Goal: Transaction & Acquisition: Purchase product/service

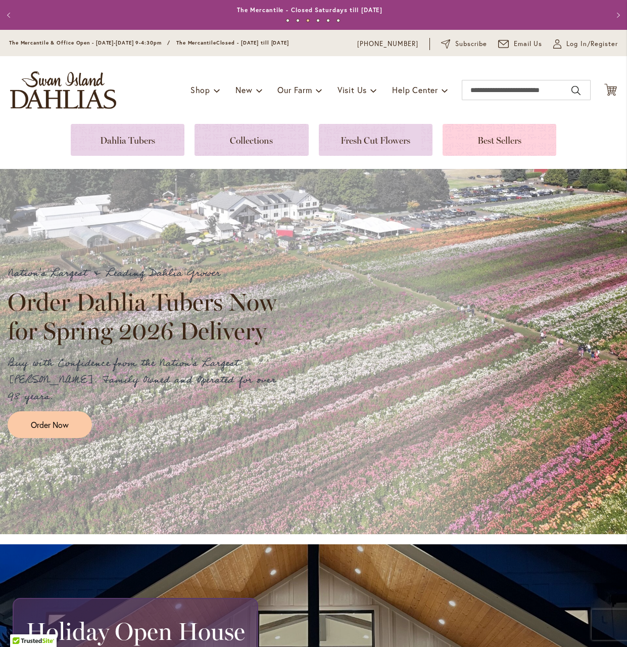
click at [484, 142] on link at bounding box center [500, 140] width 114 height 32
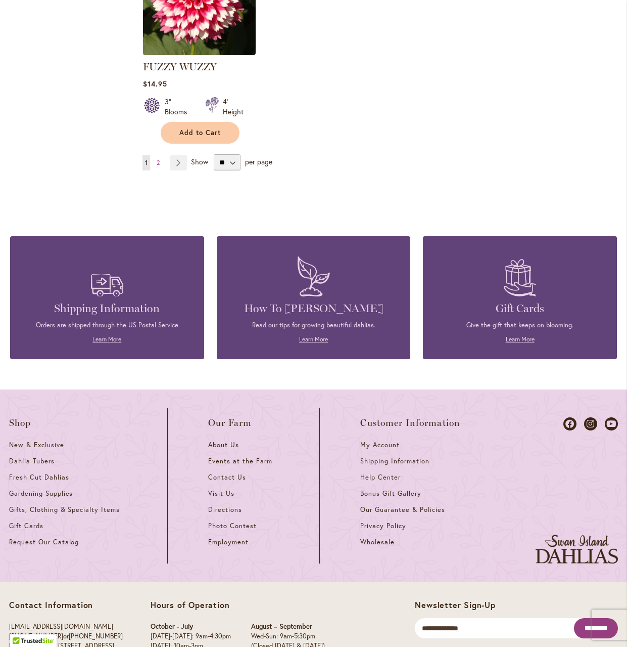
scroll to position [1365, 0]
click at [26, 456] on span "Dahlia Tubers" at bounding box center [31, 460] width 45 height 9
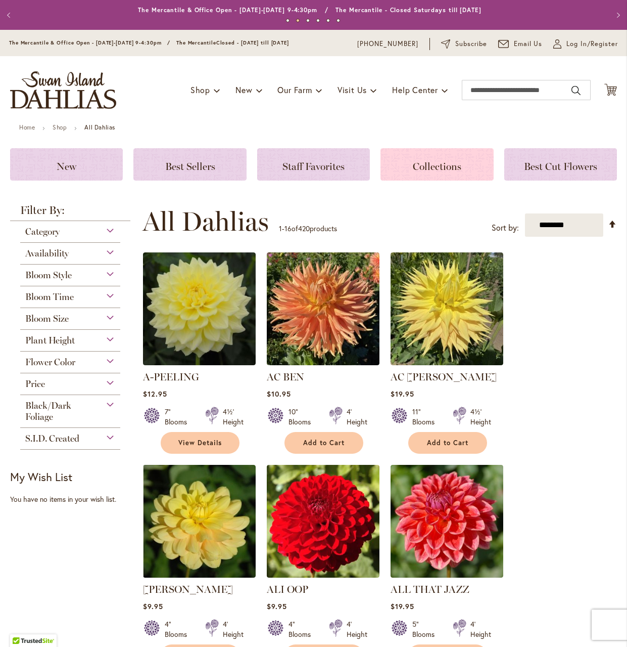
click at [422, 159] on h3 "Collections" at bounding box center [437, 164] width 88 height 11
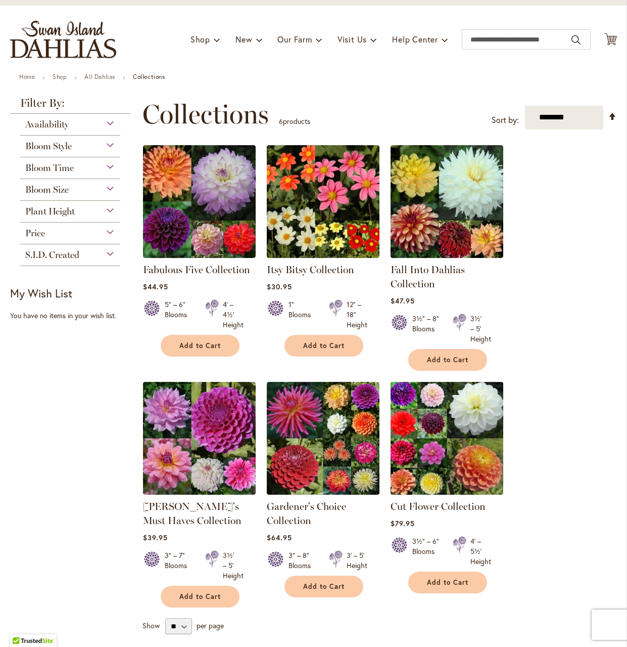
scroll to position [101, 0]
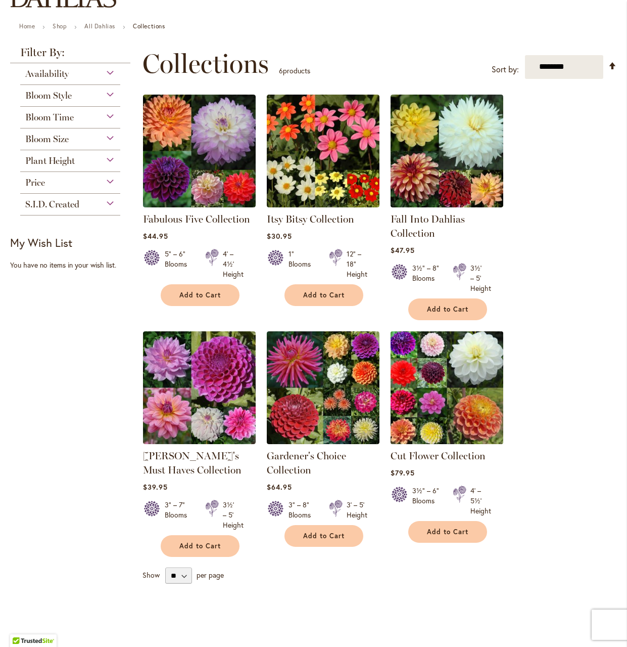
click at [458, 408] on img at bounding box center [447, 387] width 118 height 118
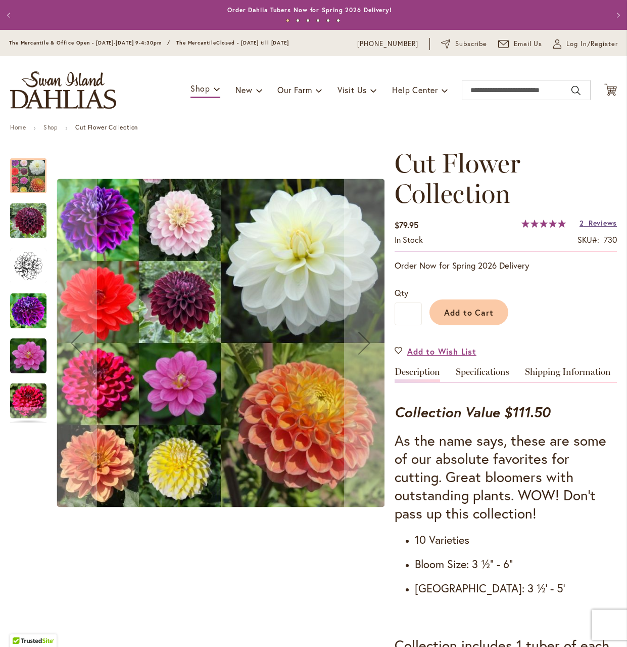
click at [590, 225] on span "Reviews" at bounding box center [603, 223] width 28 height 10
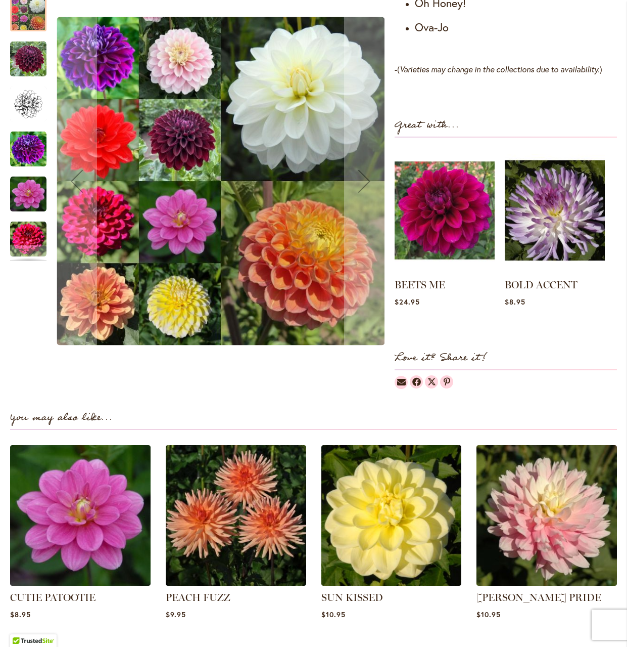
scroll to position [869, 0]
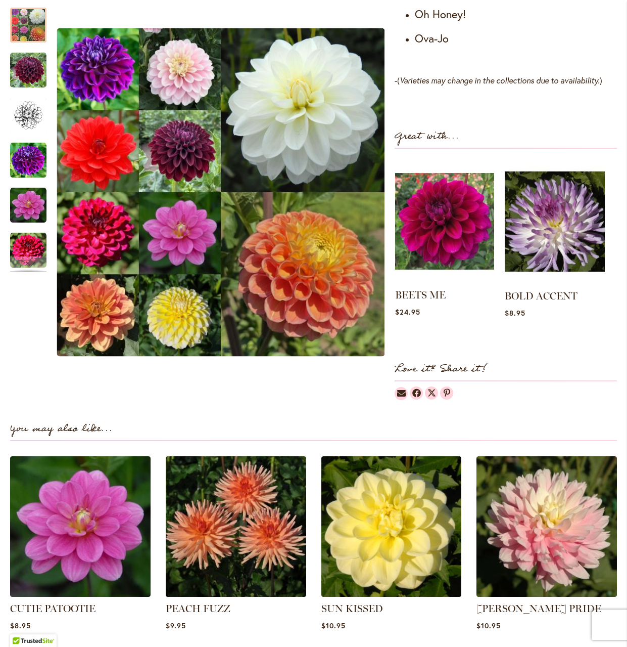
click at [448, 251] on img at bounding box center [444, 221] width 99 height 124
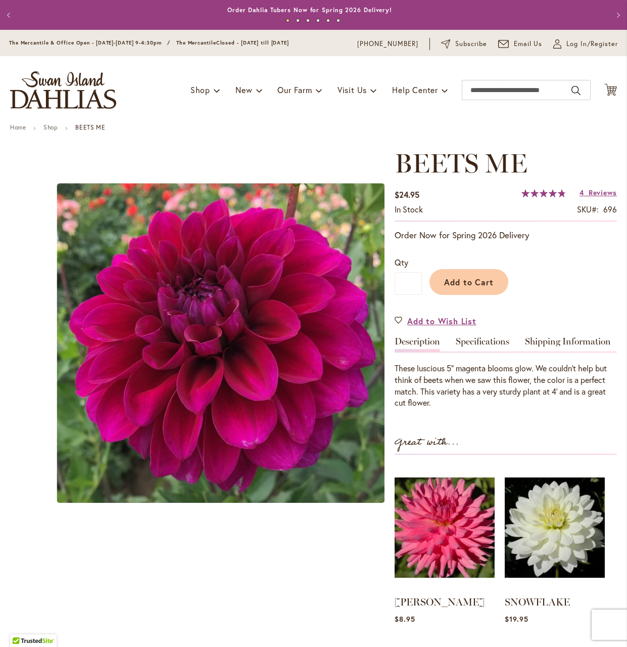
click at [423, 295] on div "Add to Cart" at bounding box center [519, 279] width 195 height 46
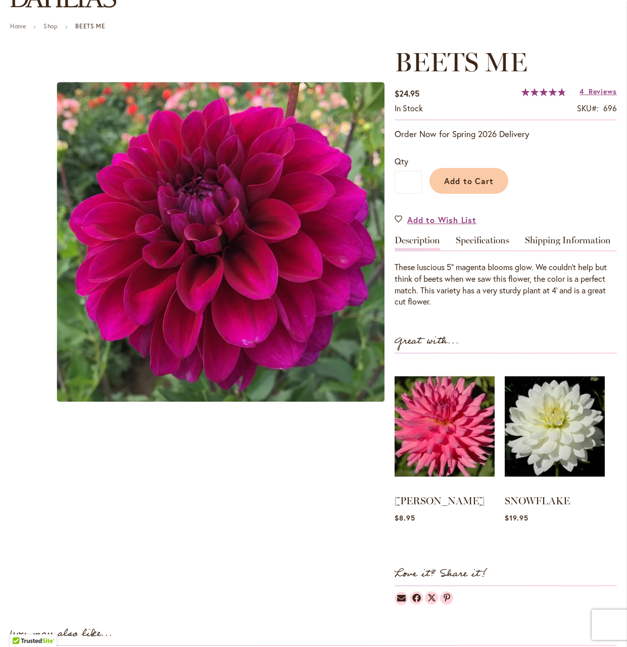
scroll to position [152, 0]
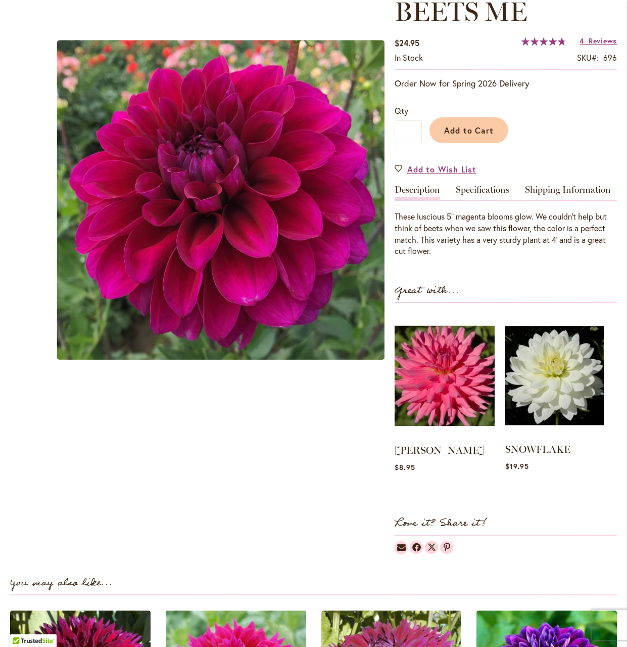
click at [556, 405] on img at bounding box center [555, 375] width 99 height 124
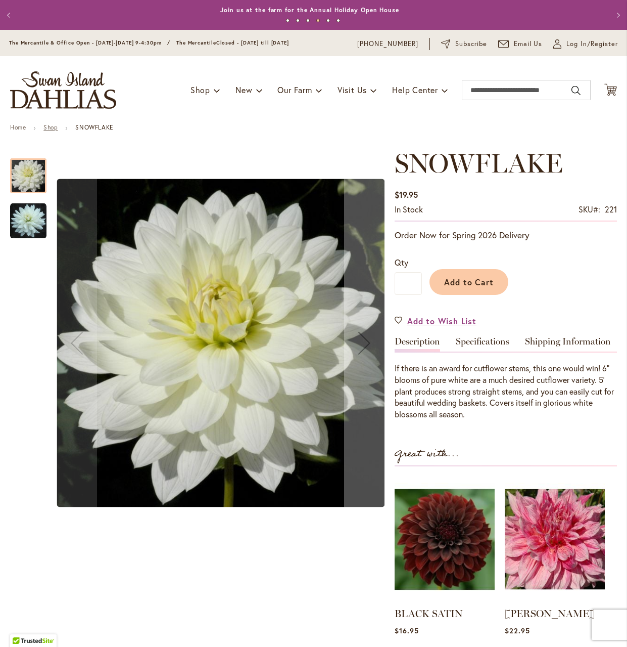
click at [55, 126] on link "Shop" at bounding box center [50, 127] width 14 height 8
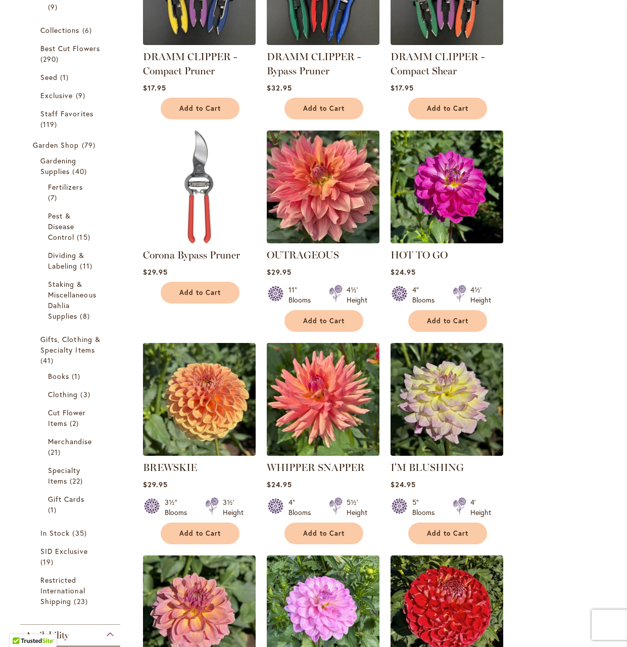
scroll to position [152, 0]
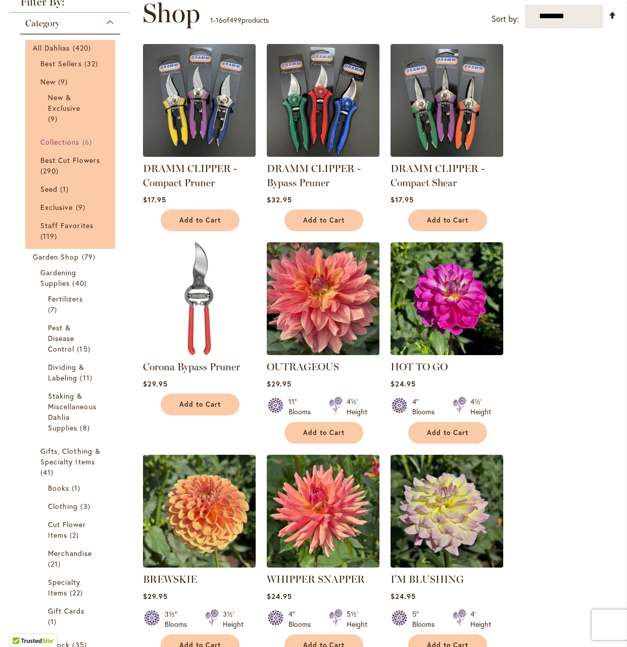
click at [57, 140] on span "Collections" at bounding box center [59, 142] width 39 height 10
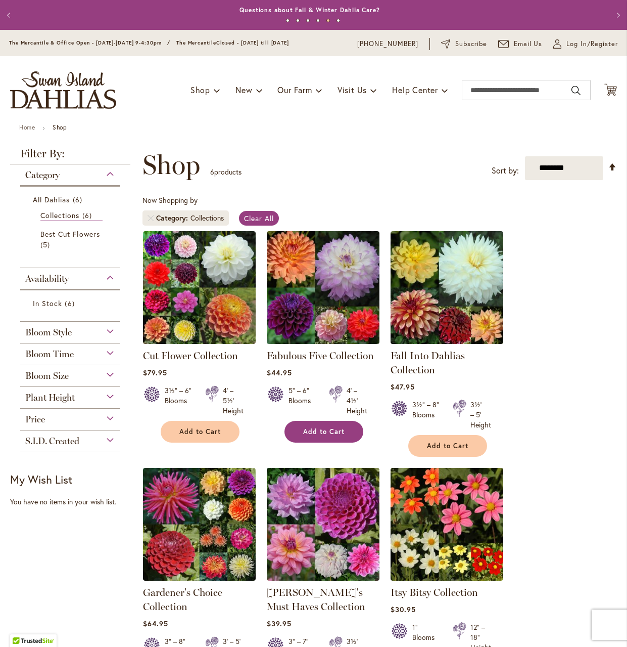
click at [318, 429] on span "Add to Cart" at bounding box center [323, 431] width 41 height 9
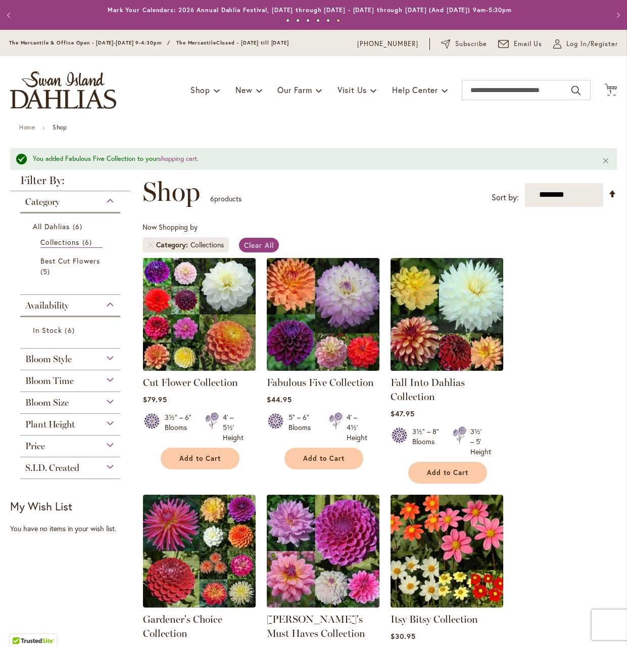
click at [111, 399] on div "Bloom Size" at bounding box center [70, 400] width 100 height 16
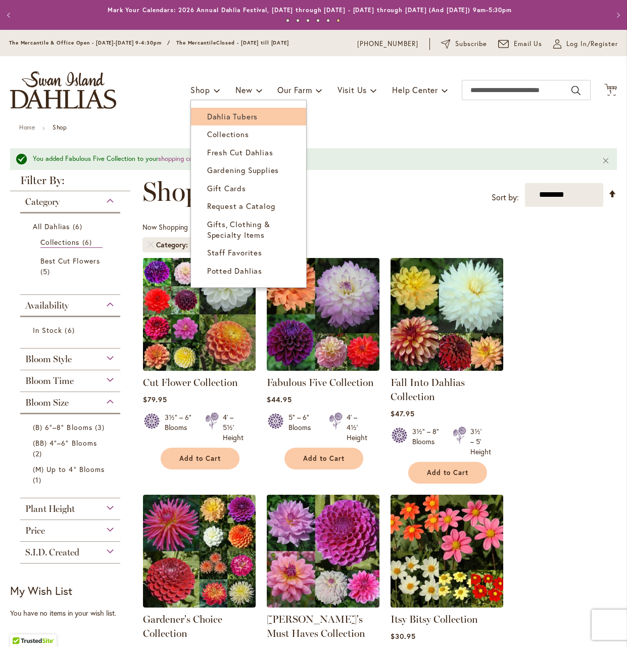
click at [215, 115] on span "Dahlia Tubers" at bounding box center [232, 116] width 51 height 10
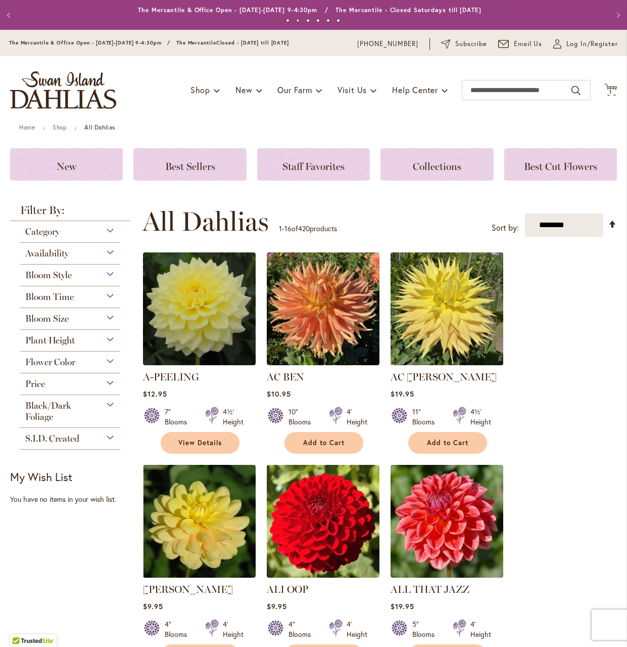
click at [430, 336] on img at bounding box center [447, 309] width 118 height 118
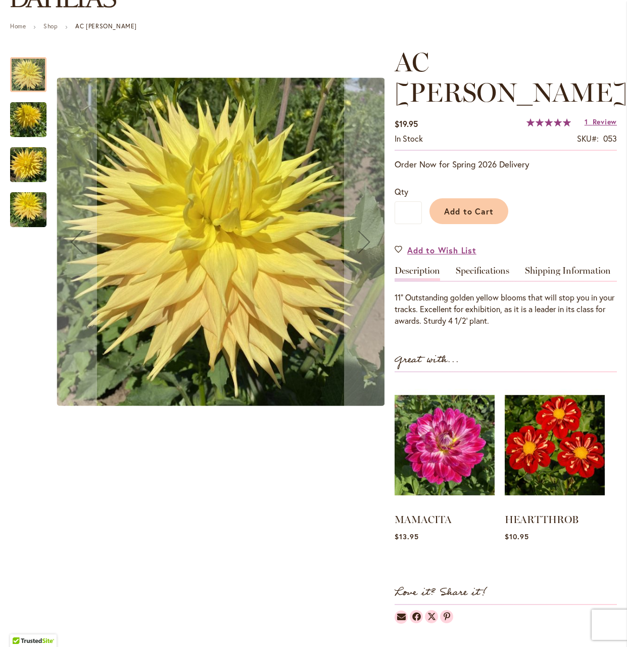
scroll to position [152, 0]
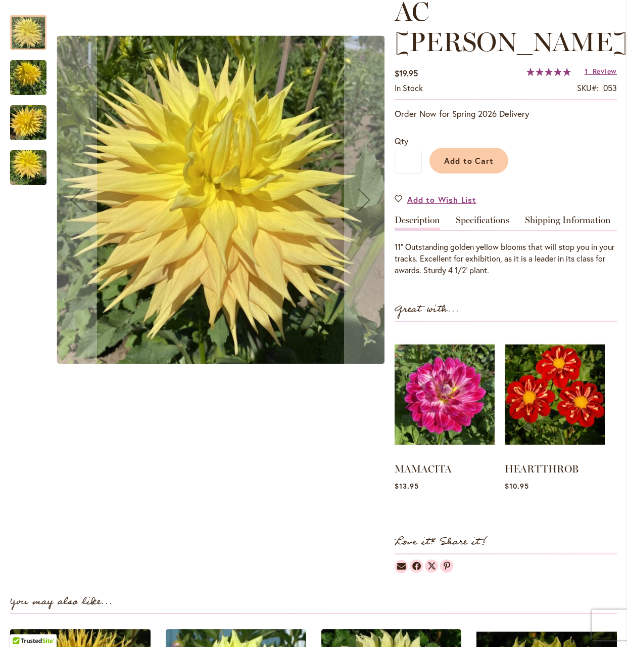
click at [566, 68] on span "100 % of 100" at bounding box center [549, 72] width 44 height 8
click at [593, 66] on span "Review" at bounding box center [605, 71] width 24 height 10
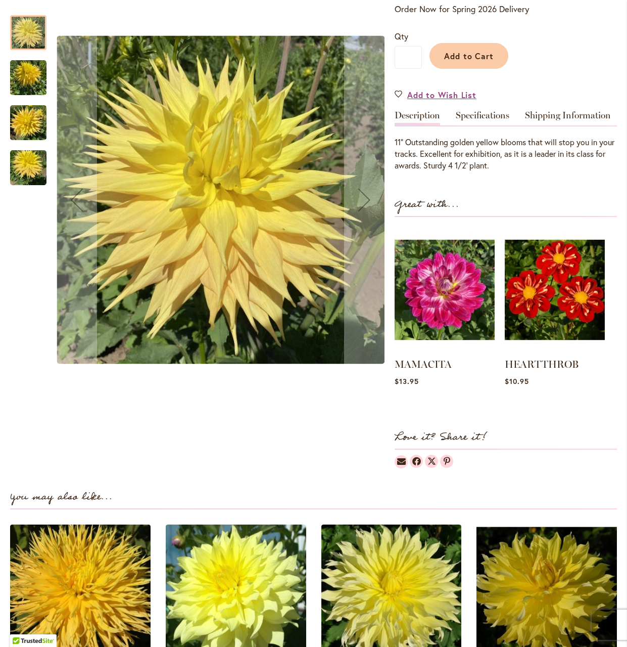
scroll to position [244, 0]
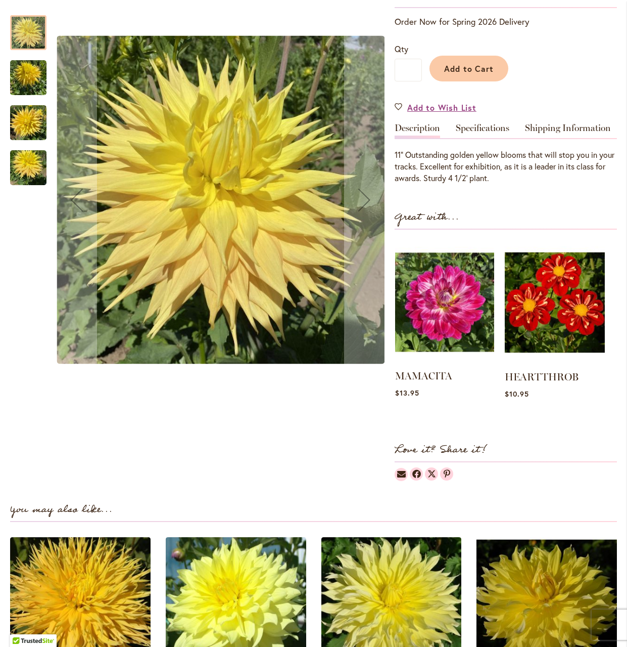
click at [422, 356] on link at bounding box center [444, 361] width 99 height 10
click at [437, 306] on img at bounding box center [444, 302] width 99 height 124
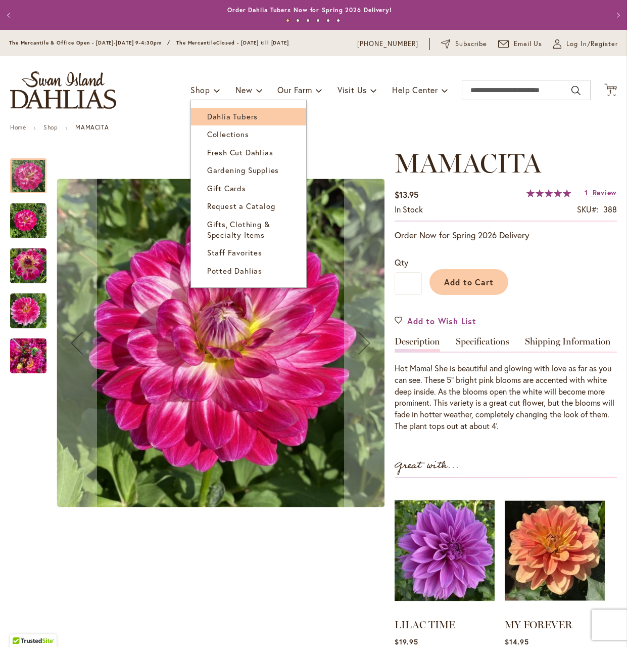
click at [221, 116] on span "Dahlia Tubers" at bounding box center [232, 116] width 51 height 10
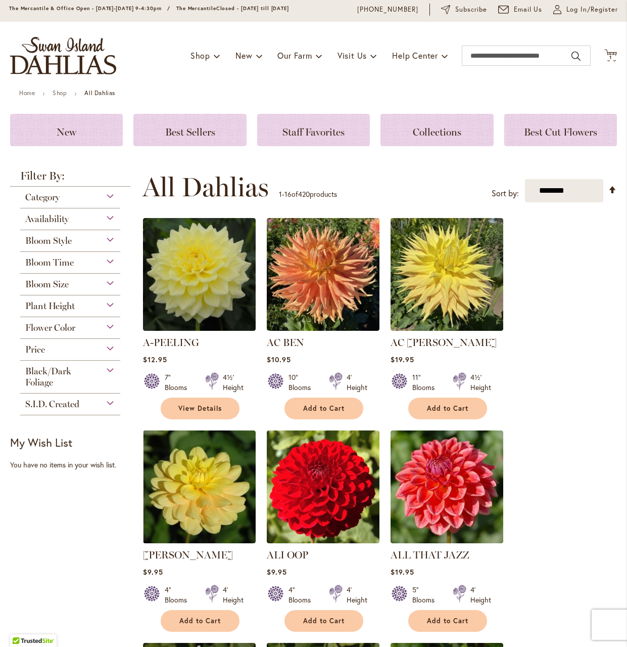
scroll to position [51, 0]
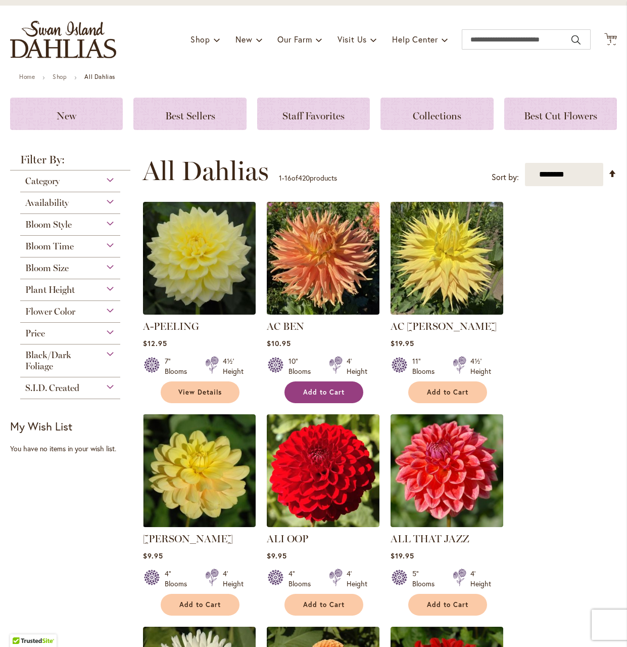
click at [329, 390] on span "Add to Cart" at bounding box center [323, 392] width 41 height 9
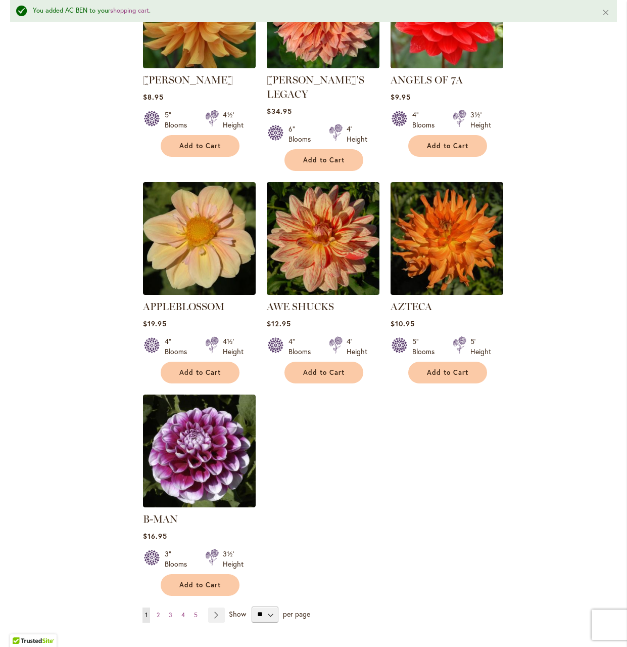
scroll to position [1011, 0]
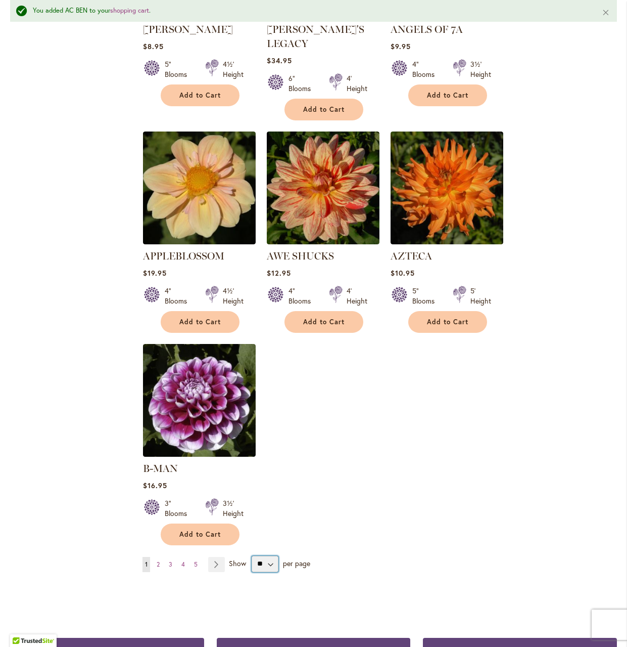
click at [267, 556] on select "** ** ** **" at bounding box center [265, 564] width 27 height 16
select select "**"
click at [252, 556] on select "** ** ** **" at bounding box center [265, 564] width 27 height 16
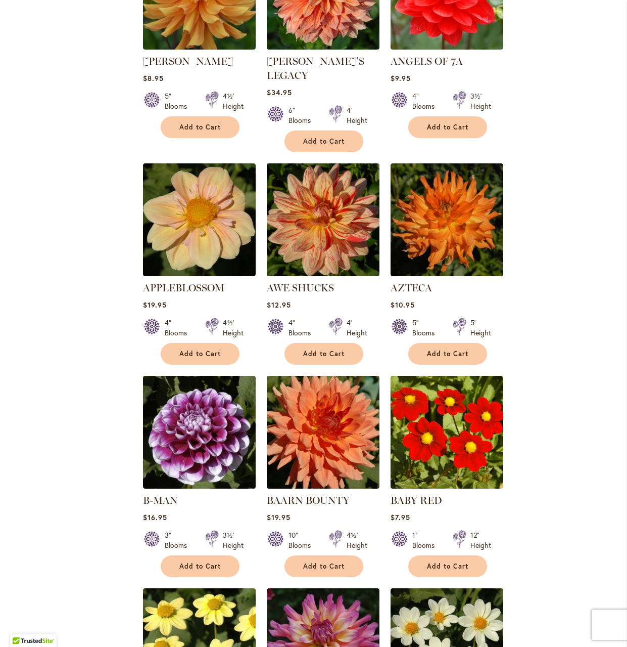
scroll to position [960, 0]
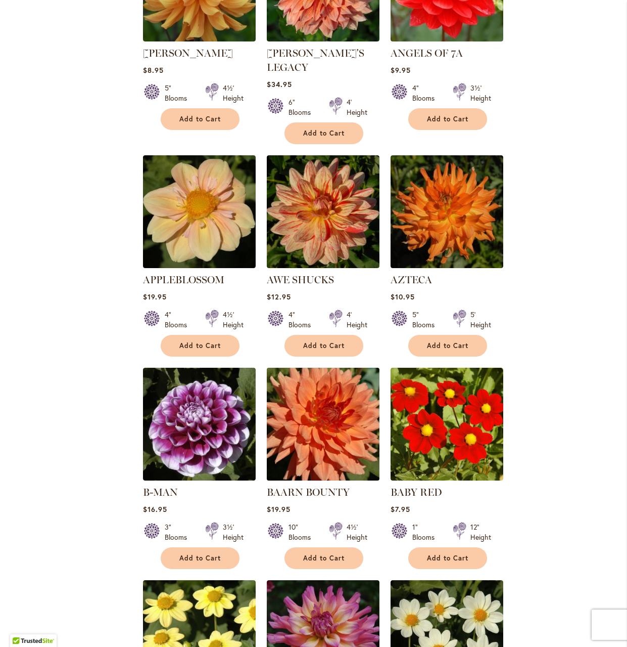
click at [336, 430] on img at bounding box center [323, 424] width 118 height 118
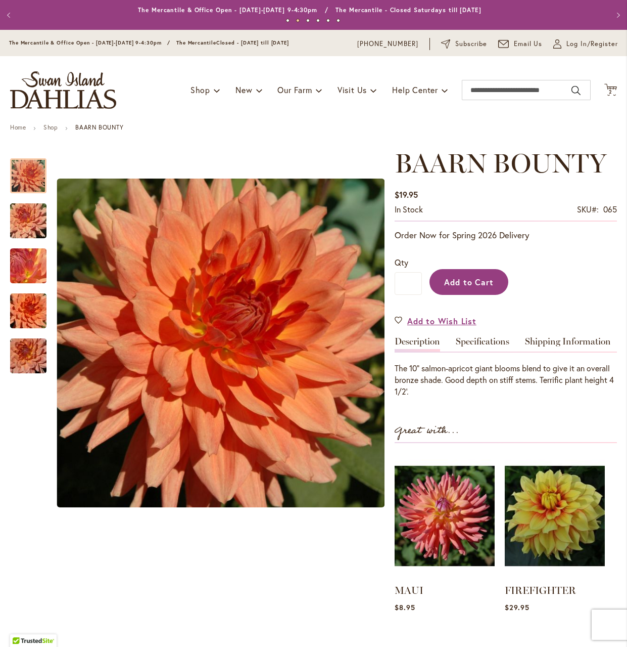
click at [469, 286] on span "Add to Cart" at bounding box center [469, 282] width 50 height 11
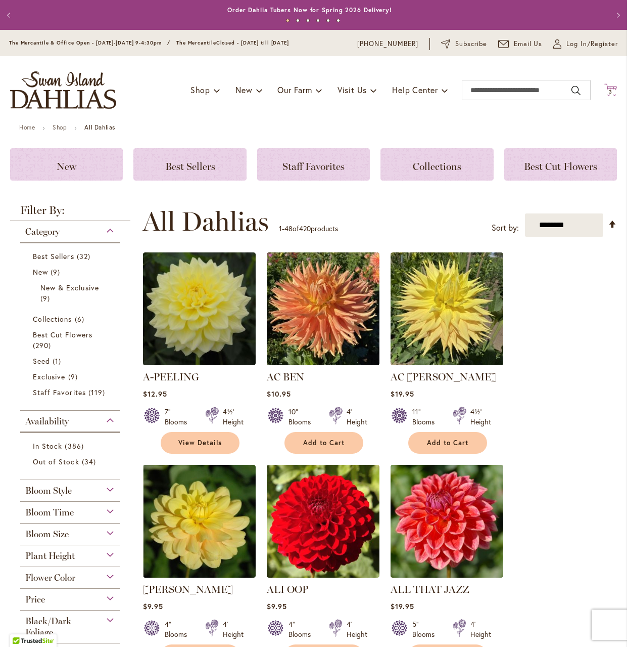
click at [605, 86] on icon "Cart .cls-1 { fill: #231f20; }" at bounding box center [611, 89] width 13 height 13
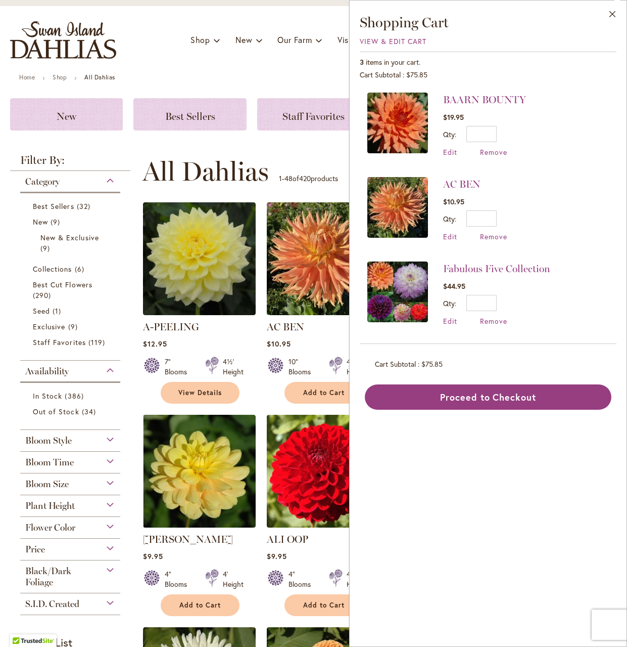
scroll to position [51, 0]
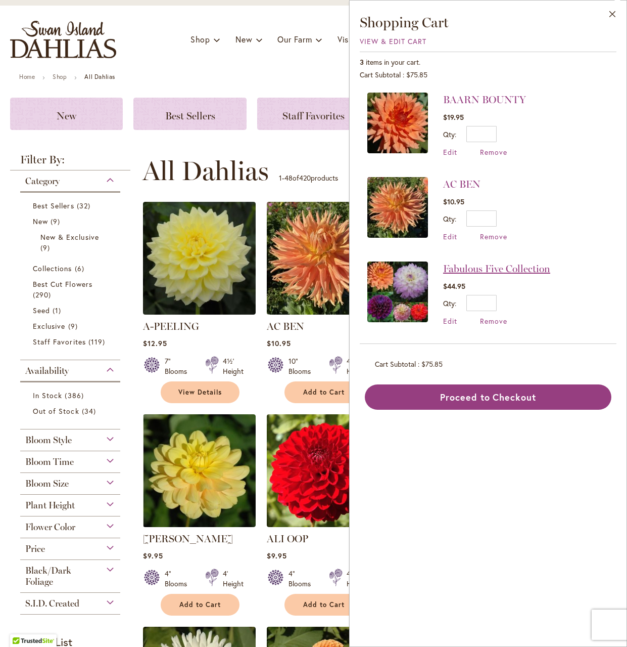
click at [465, 270] on link "Fabulous Five Collection" at bounding box center [496, 268] width 107 height 12
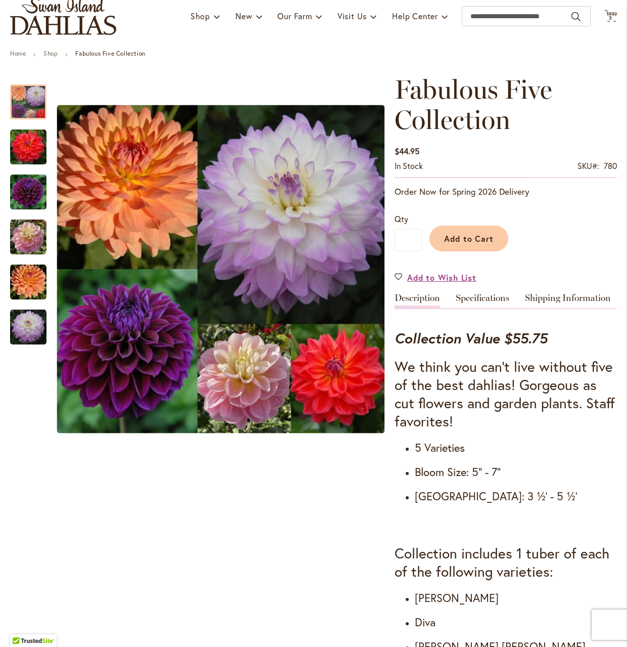
scroll to position [51, 0]
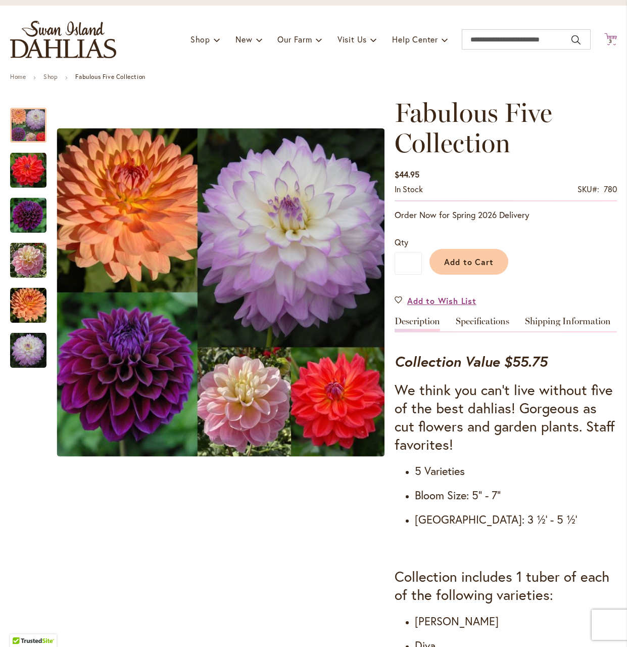
click at [605, 37] on icon at bounding box center [611, 39] width 13 height 12
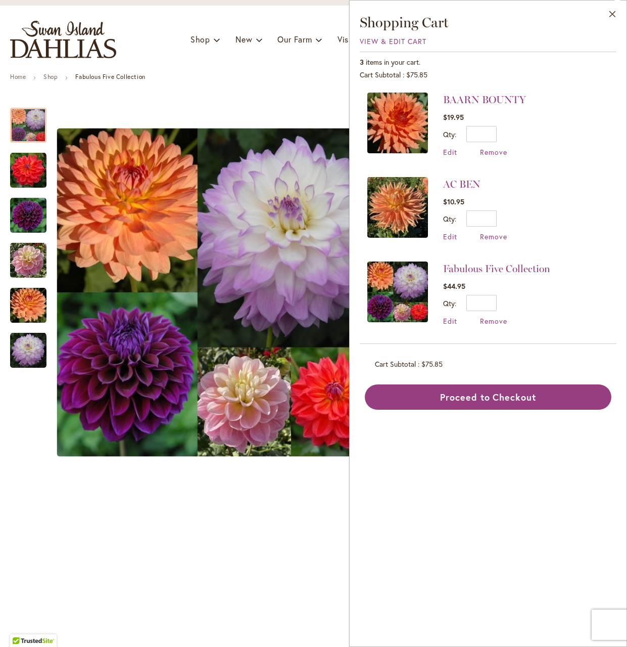
click at [402, 131] on img at bounding box center [398, 123] width 61 height 61
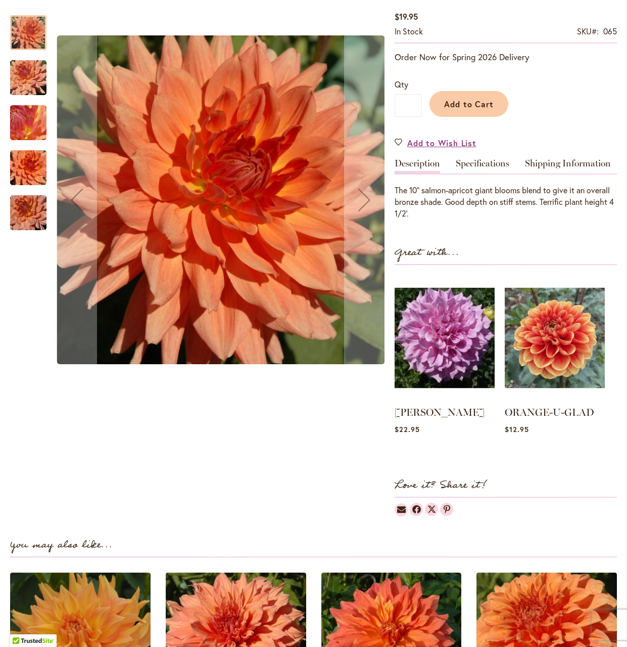
scroll to position [202, 0]
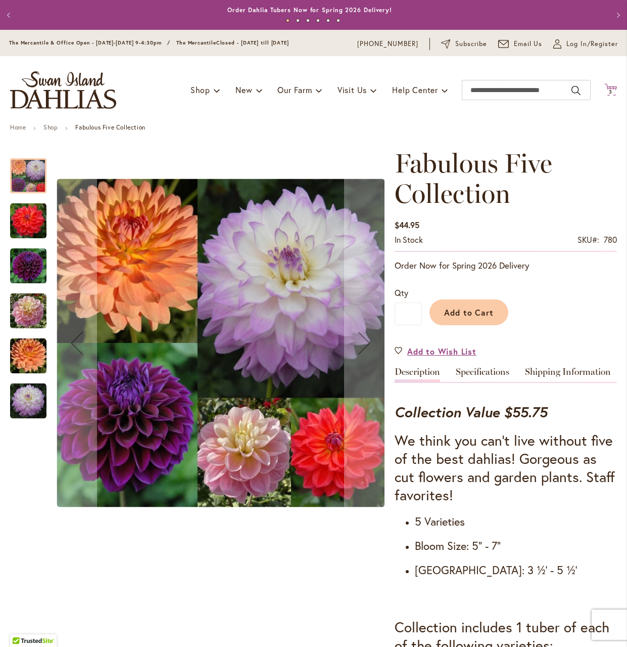
click at [605, 85] on icon "Cart .cls-1 { fill: #231f20; }" at bounding box center [611, 89] width 13 height 13
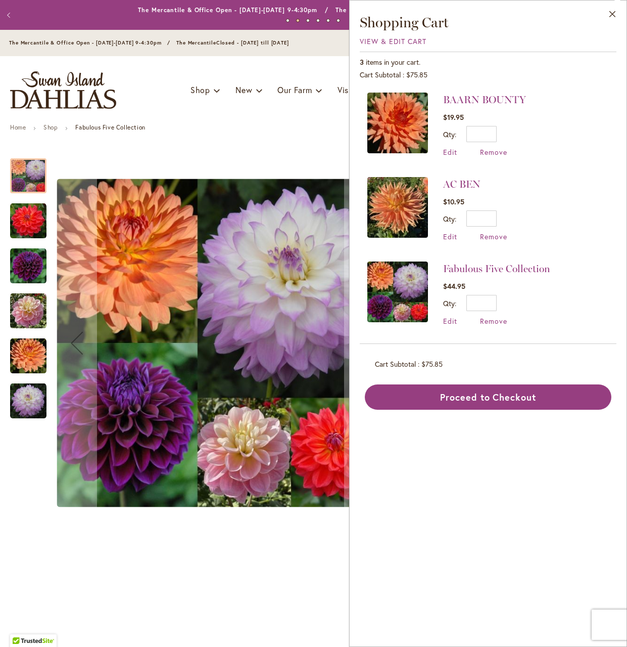
click at [394, 193] on img at bounding box center [398, 207] width 61 height 61
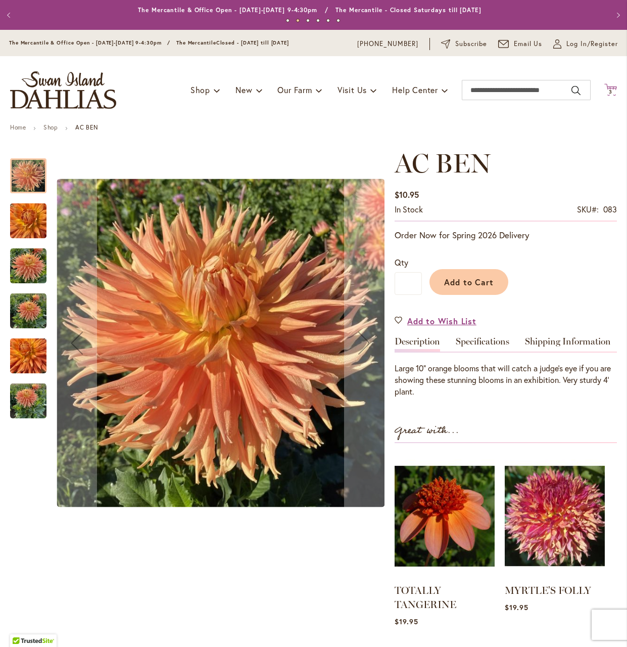
click at [605, 85] on icon "Cart .cls-1 { fill: #231f20; }" at bounding box center [611, 89] width 13 height 13
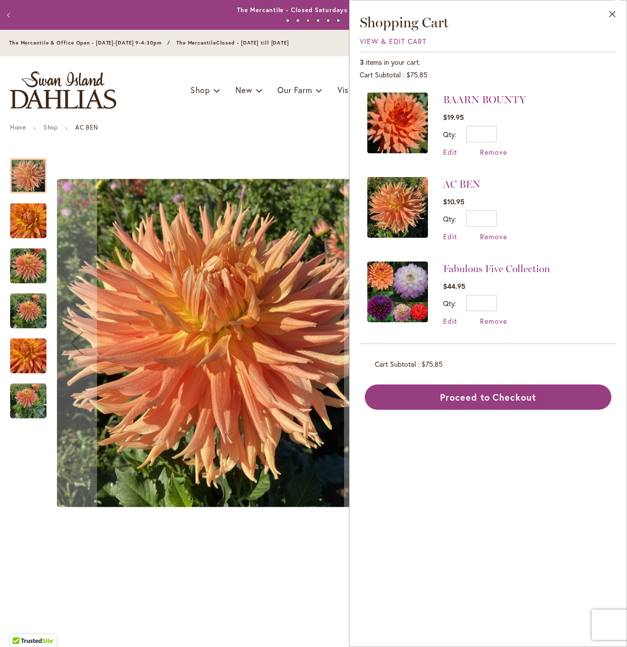
click at [402, 279] on img at bounding box center [398, 291] width 61 height 61
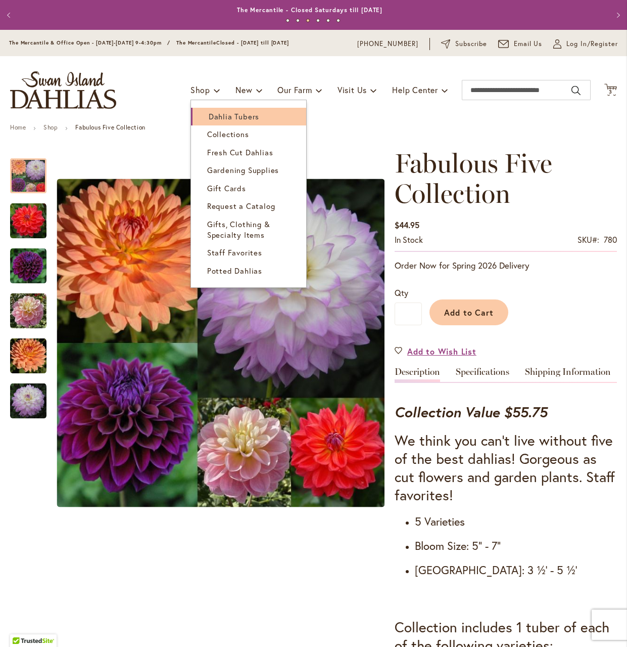
click at [221, 116] on span "Dahlia Tubers" at bounding box center [234, 116] width 51 height 10
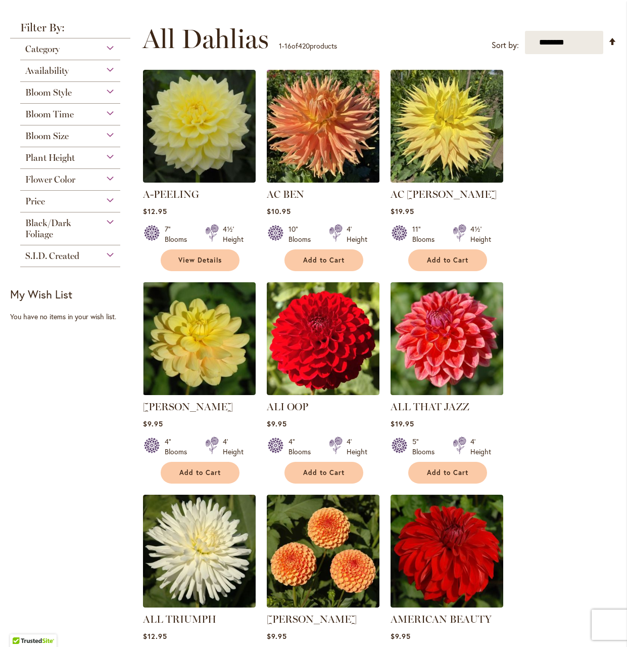
scroll to position [202, 0]
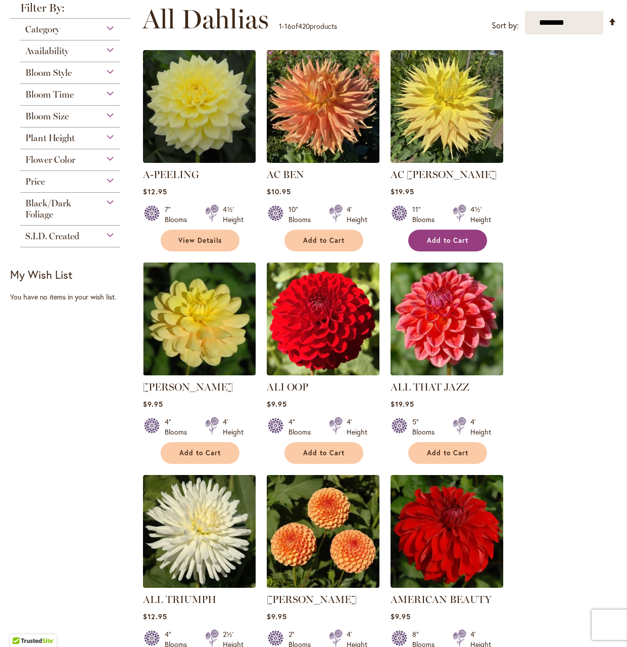
click at [438, 237] on span "Add to Cart" at bounding box center [447, 240] width 41 height 9
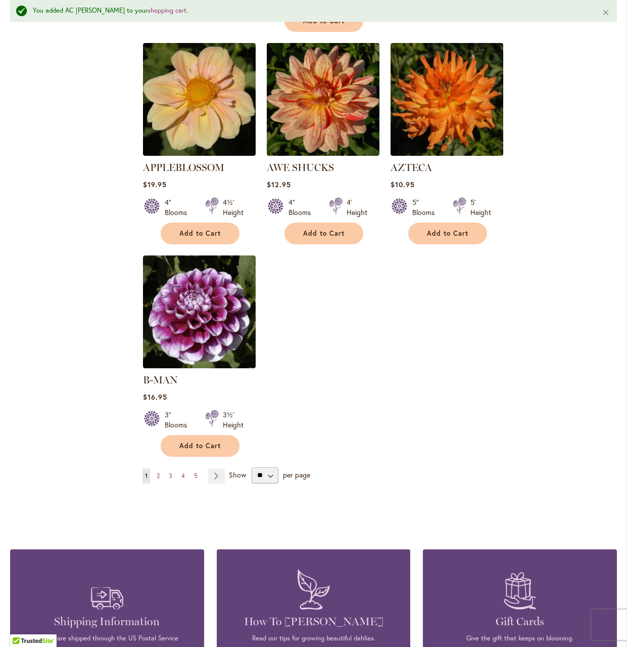
scroll to position [1038, 0]
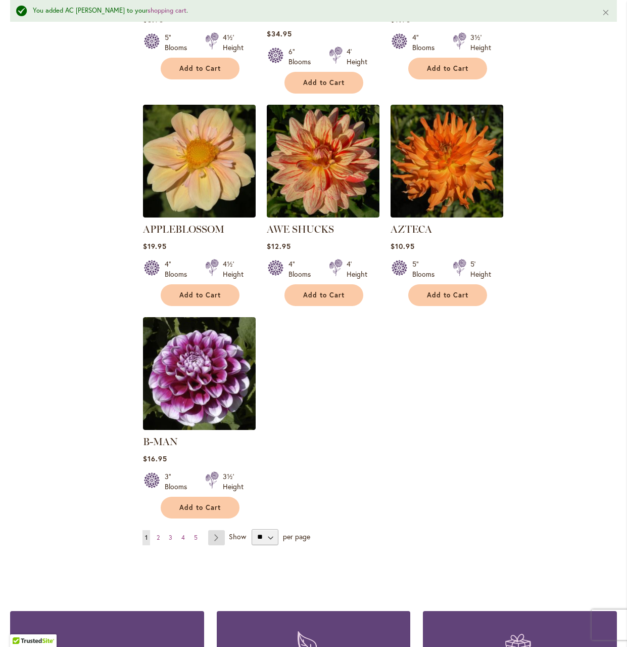
click at [214, 530] on link "Page Next" at bounding box center [216, 537] width 17 height 15
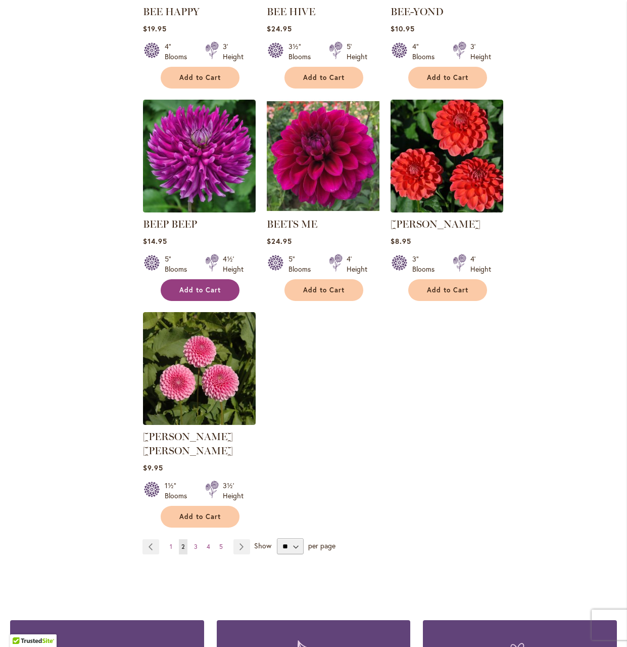
scroll to position [1011, 0]
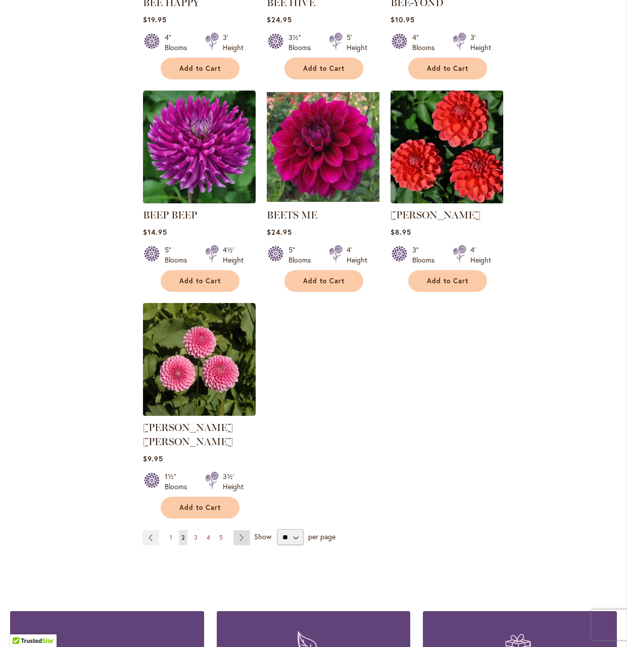
click at [240, 530] on link "Page Next" at bounding box center [242, 537] width 17 height 15
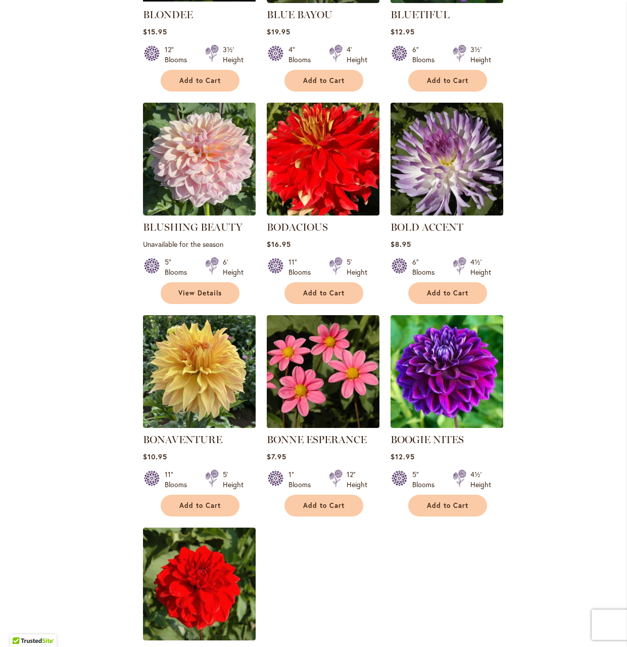
scroll to position [809, 0]
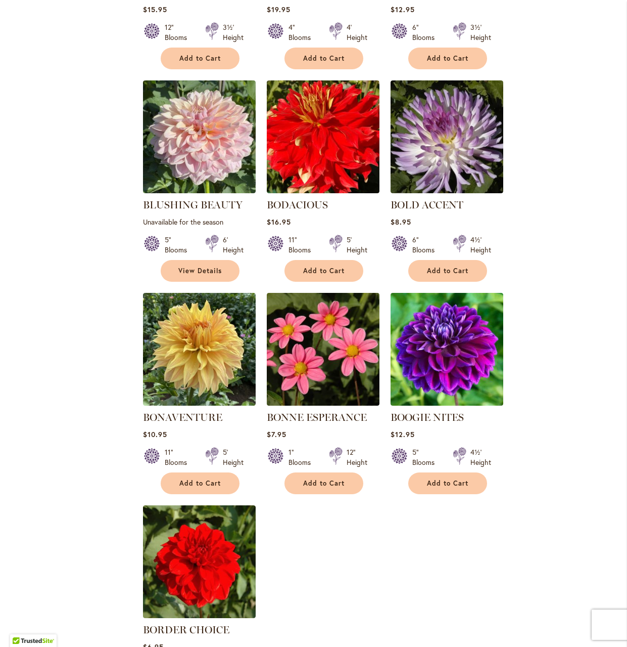
click at [165, 29] on div "12" Blooms" at bounding box center [179, 32] width 28 height 20
click at [151, 34] on div at bounding box center [152, 32] width 18 height 20
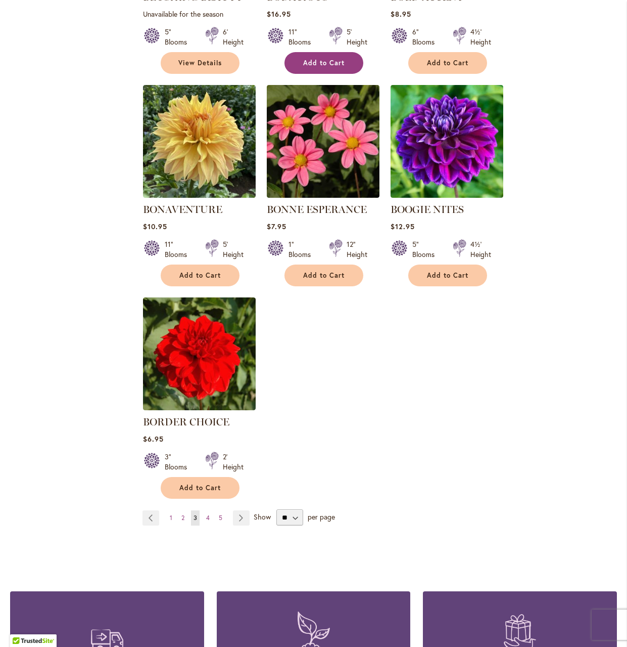
scroll to position [1011, 0]
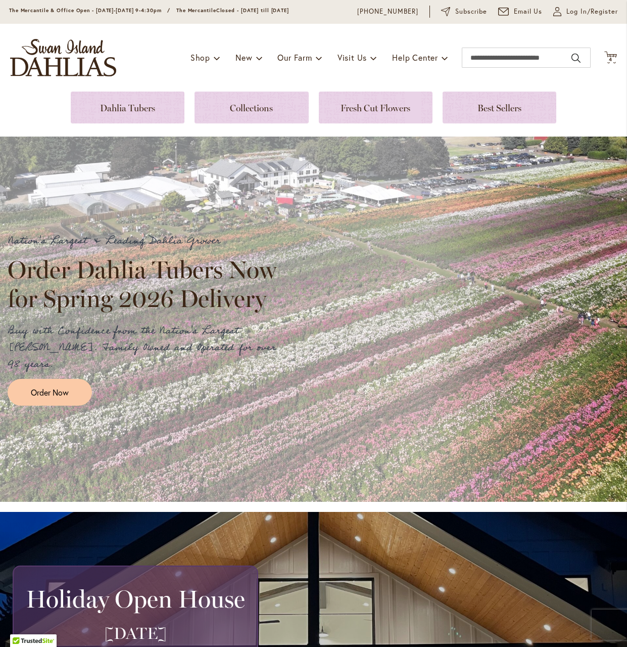
scroll to position [51, 0]
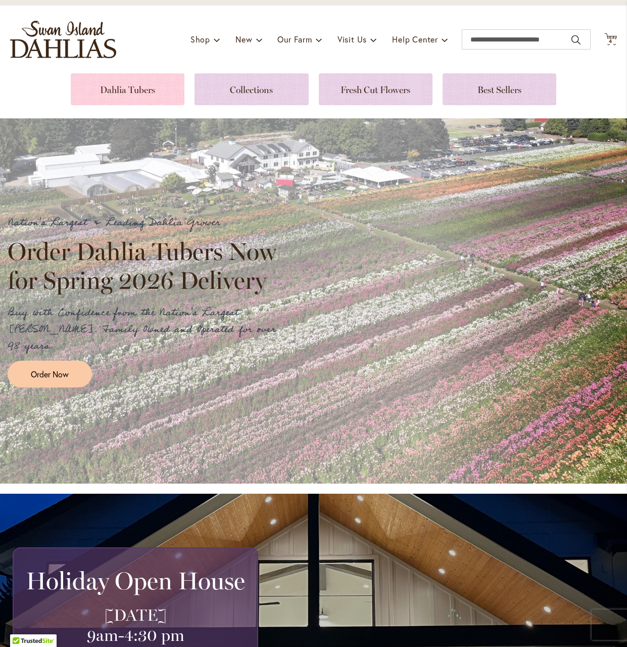
click at [150, 85] on link at bounding box center [128, 89] width 114 height 32
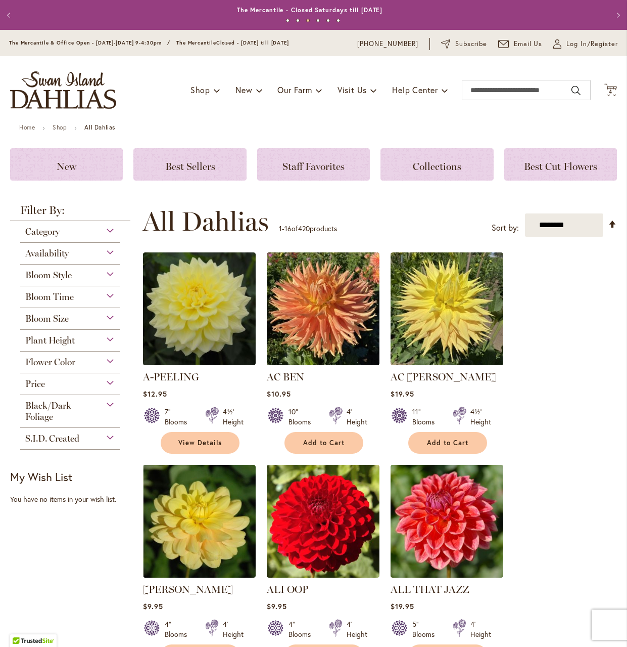
click at [40, 318] on span "Bloom Size" at bounding box center [46, 318] width 43 height 11
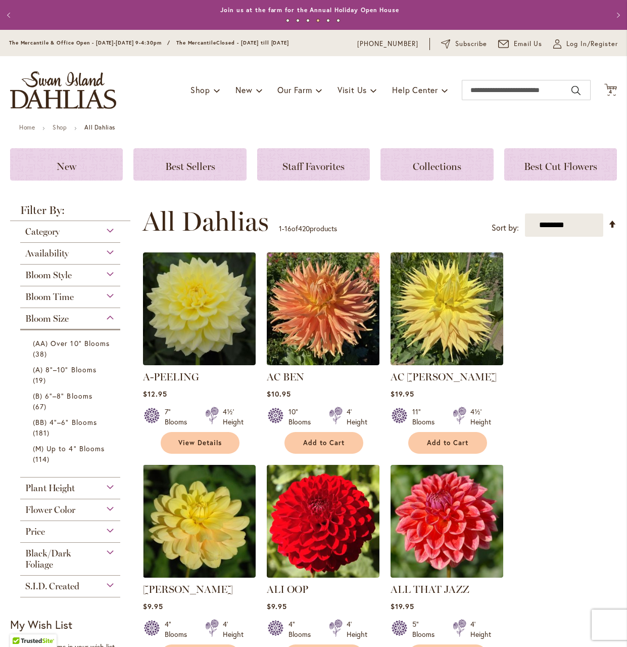
click at [40, 318] on span "Bloom Size" at bounding box center [46, 318] width 43 height 11
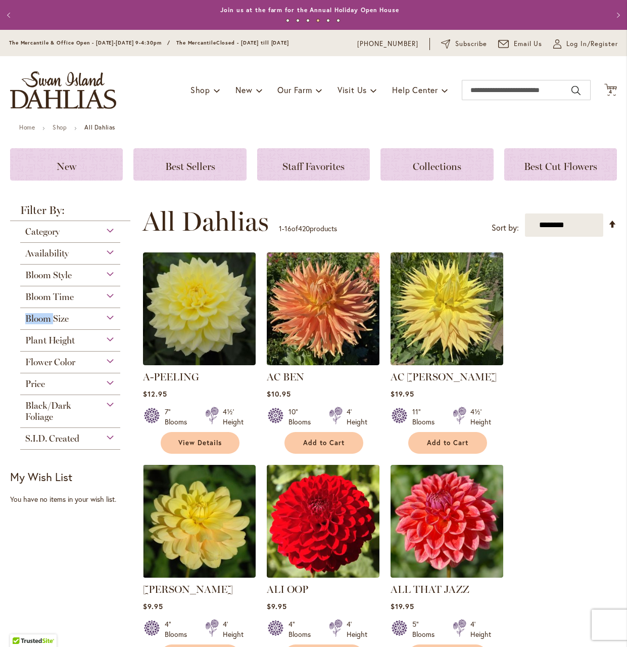
click at [40, 318] on span "Bloom Size" at bounding box center [46, 318] width 43 height 11
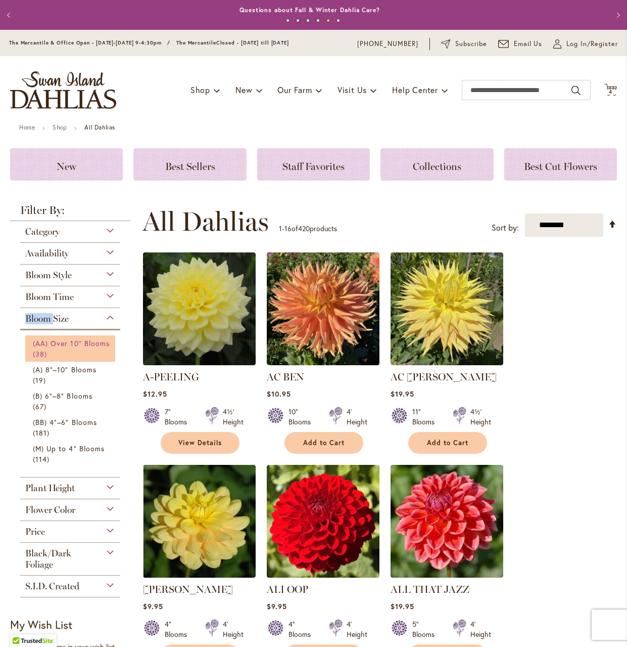
drag, startPoint x: 40, startPoint y: 318, endPoint x: 59, endPoint y: 344, distance: 32.6
click at [59, 344] on span "(AA) Over 10" Blooms" at bounding box center [71, 343] width 77 height 10
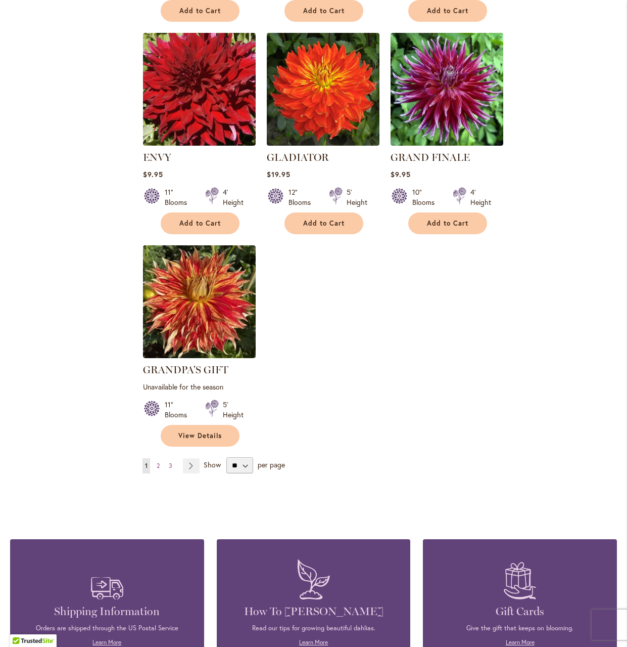
scroll to position [1011, 0]
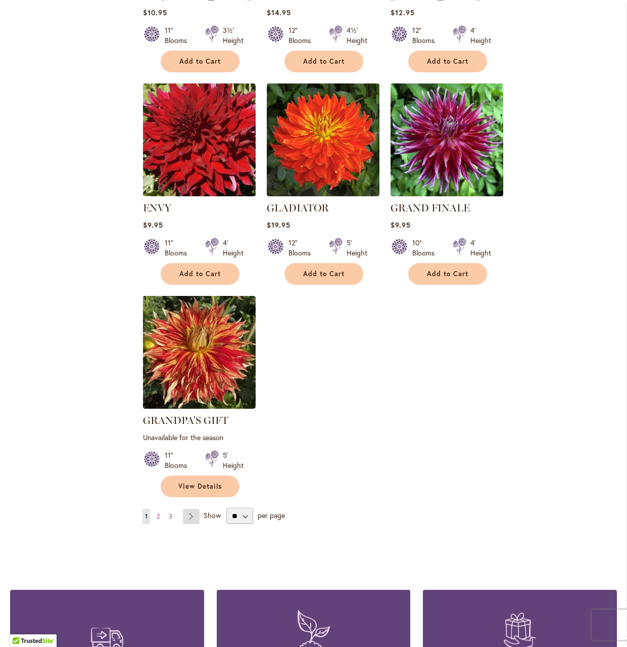
click at [192, 517] on link "Page Next" at bounding box center [191, 516] width 17 height 15
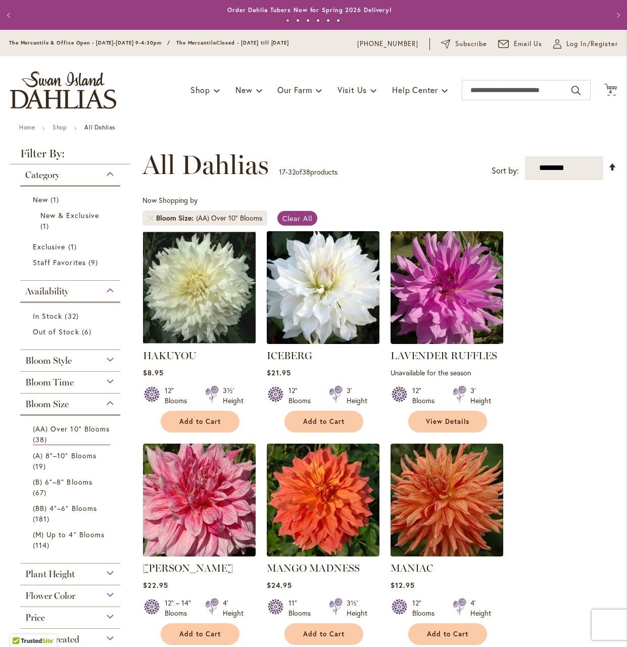
click at [324, 333] on img at bounding box center [323, 287] width 118 height 118
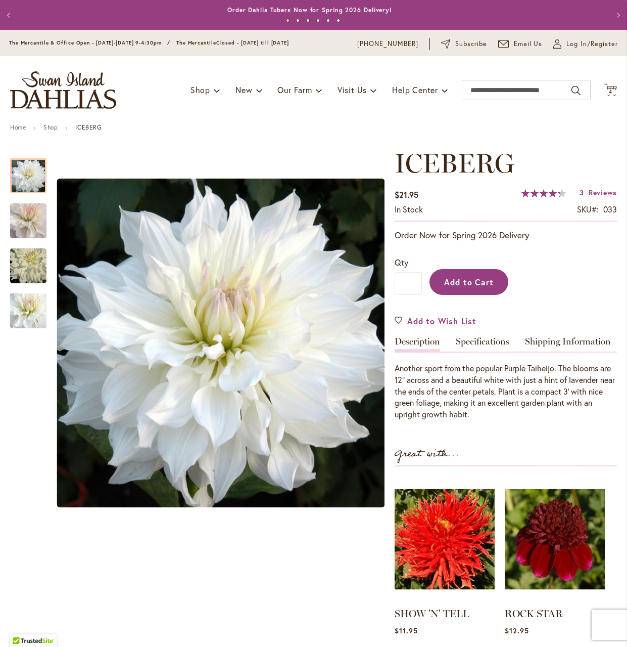
click at [459, 282] on span "Add to Cart" at bounding box center [469, 282] width 50 height 11
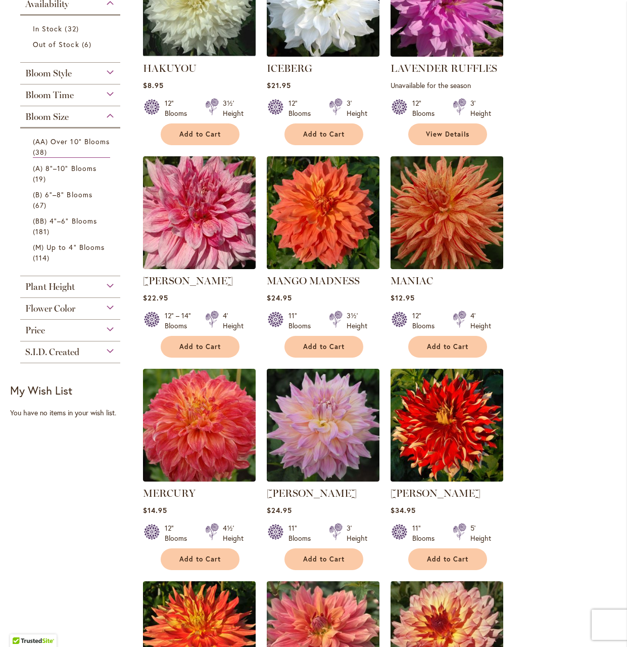
scroll to position [303, 0]
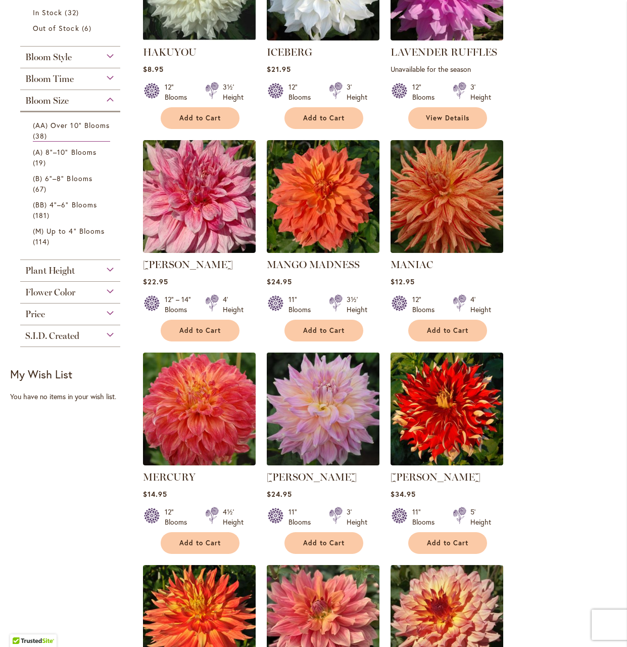
click at [313, 447] on img at bounding box center [323, 408] width 118 height 118
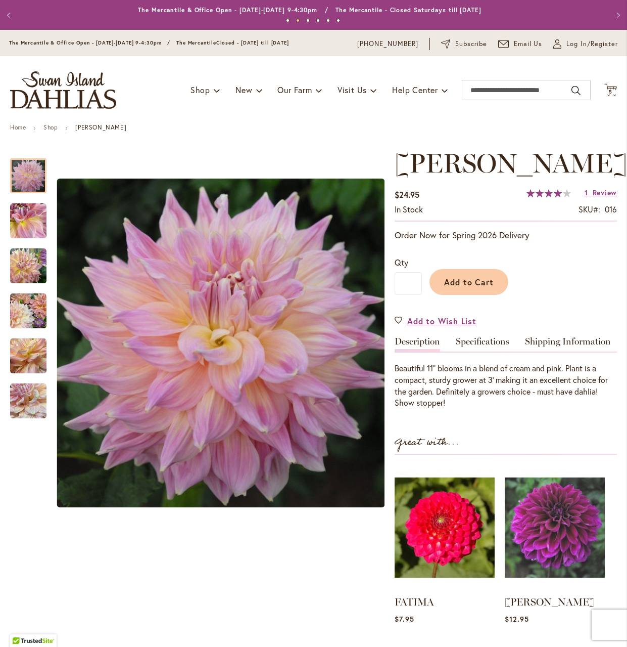
click at [545, 197] on span "80 % of 100" at bounding box center [544, 193] width 35 height 8
click at [587, 197] on link "1 Review" at bounding box center [601, 193] width 32 height 10
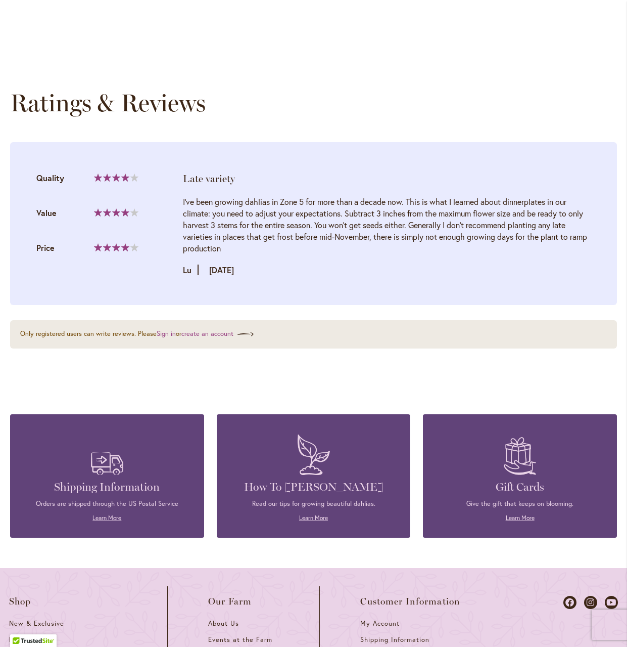
scroll to position [1043, 0]
